Goal: Navigation & Orientation: Find specific page/section

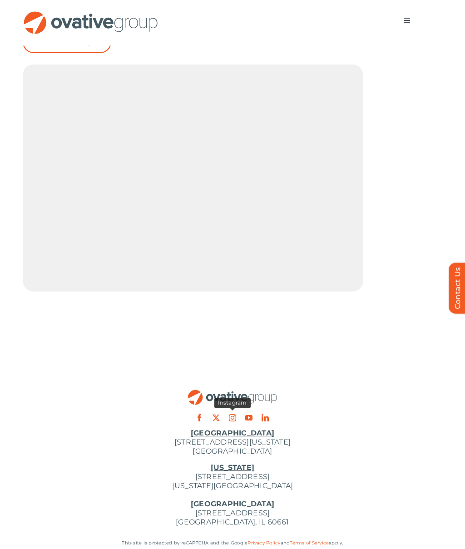
scroll to position [2983, 0]
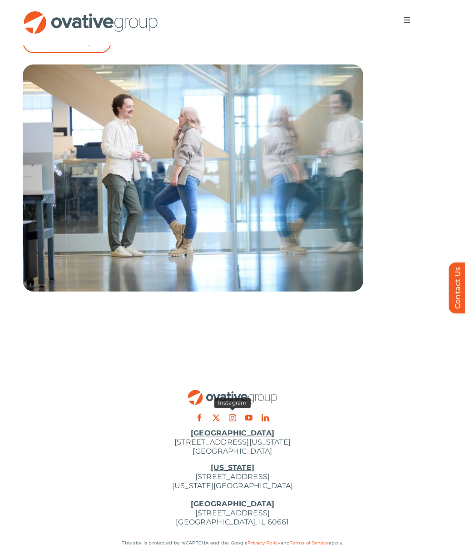
click at [232, 415] on link "instagram" at bounding box center [232, 418] width 7 height 7
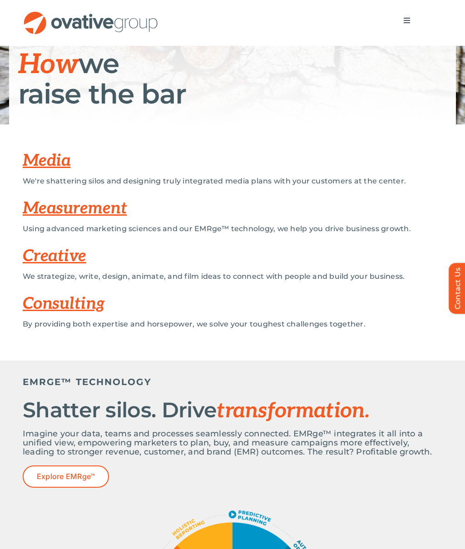
scroll to position [0, 0]
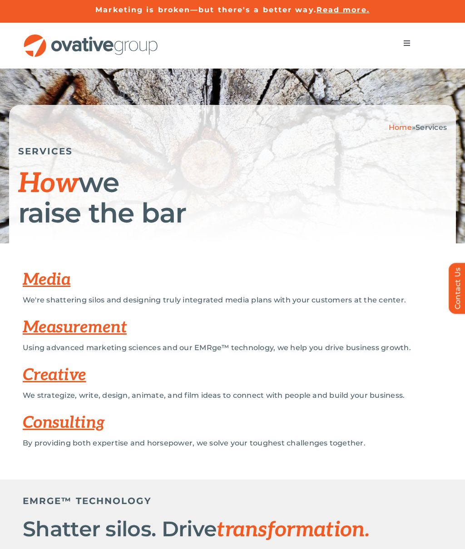
click at [406, 41] on span "Menu" at bounding box center [407, 43] width 7 height 7
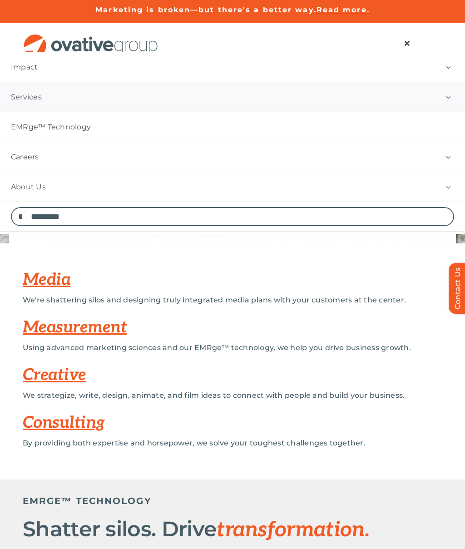
click at [18, 153] on span "Careers" at bounding box center [25, 157] width 28 height 9
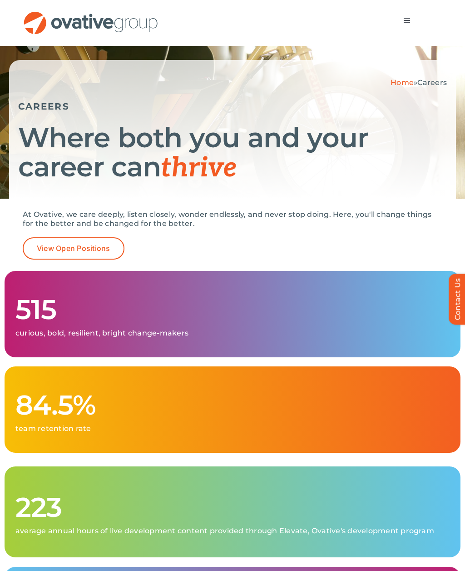
click at [53, 253] on link "View Open Positions" at bounding box center [74, 248] width 102 height 22
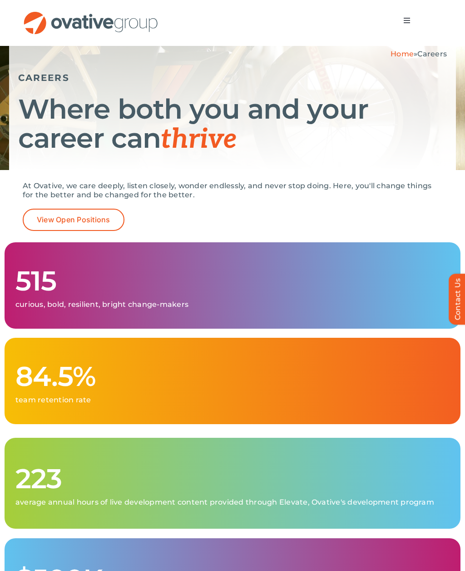
scroll to position [75, 0]
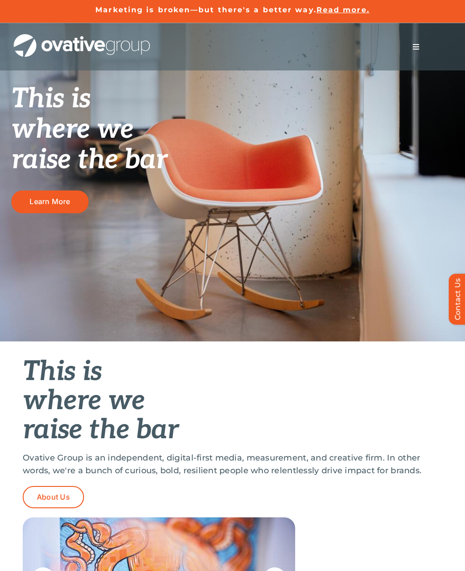
click at [414, 50] on span "Menu" at bounding box center [416, 46] width 7 height 7
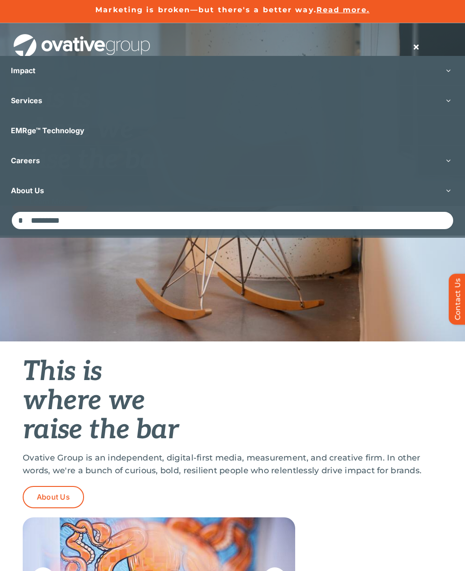
click at [20, 188] on span "About Us" at bounding box center [27, 190] width 33 height 9
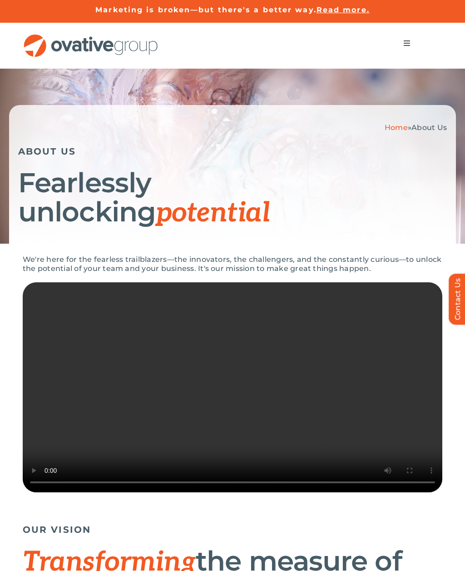
click at [406, 41] on span "Menu" at bounding box center [407, 43] width 7 height 7
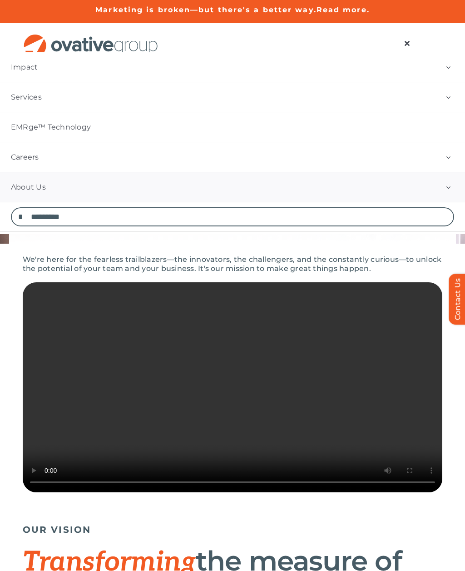
click at [25, 156] on span "Careers" at bounding box center [25, 157] width 28 height 9
